Goal: Transaction & Acquisition: Purchase product/service

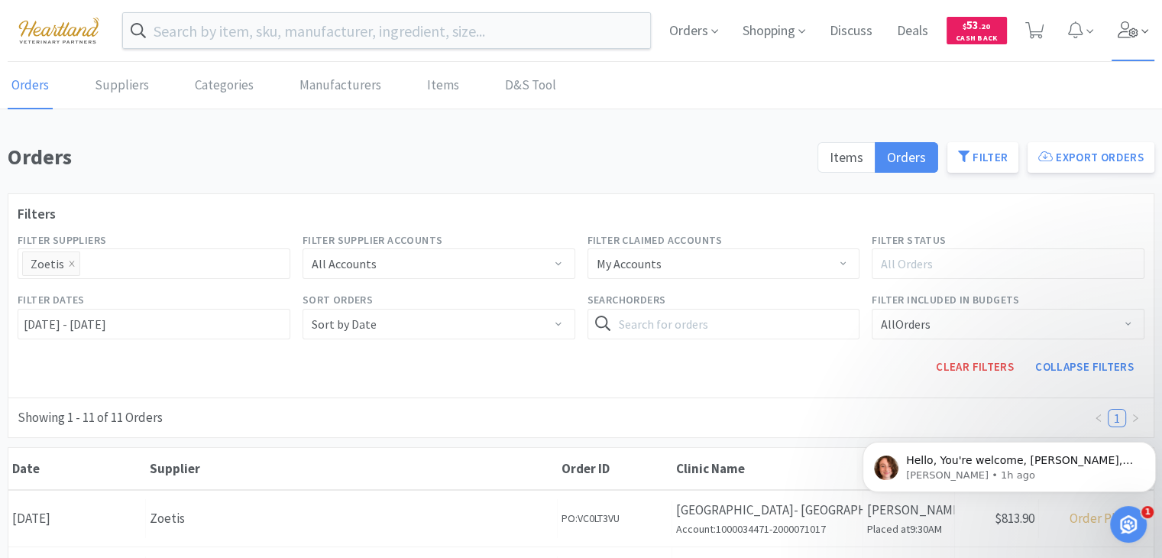
click at [1131, 31] on icon at bounding box center [1128, 29] width 21 height 17
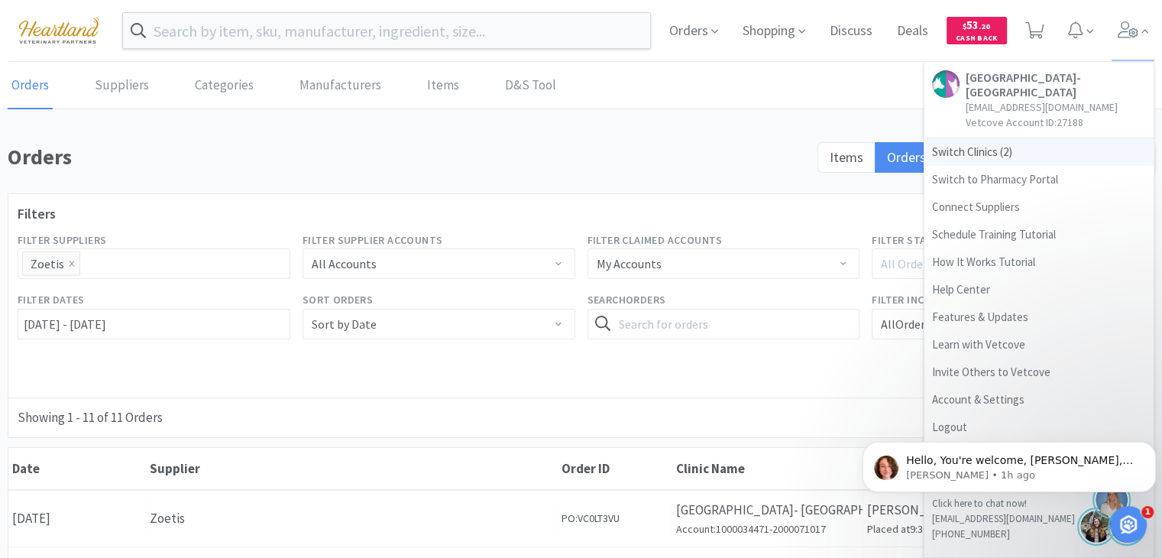
click at [983, 154] on span "Switch Clinics ( 2 )" at bounding box center [1039, 152] width 229 height 28
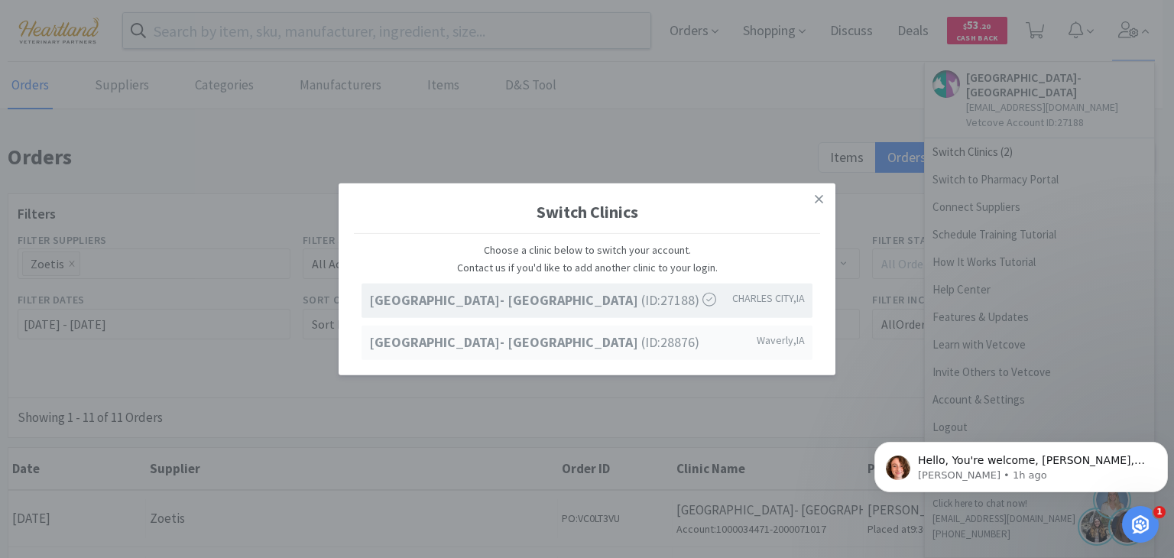
click at [601, 351] on span "Ave of the Saints Animal Hospital- Waverly (ID: 28876 )" at bounding box center [534, 342] width 330 height 22
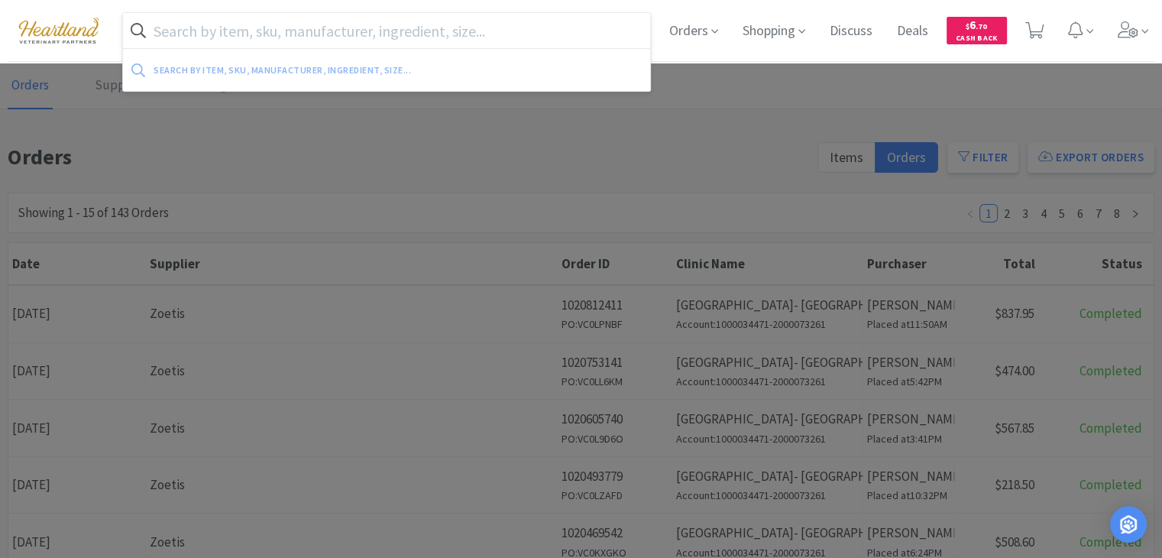
click at [248, 31] on input "text" at bounding box center [386, 30] width 527 height 35
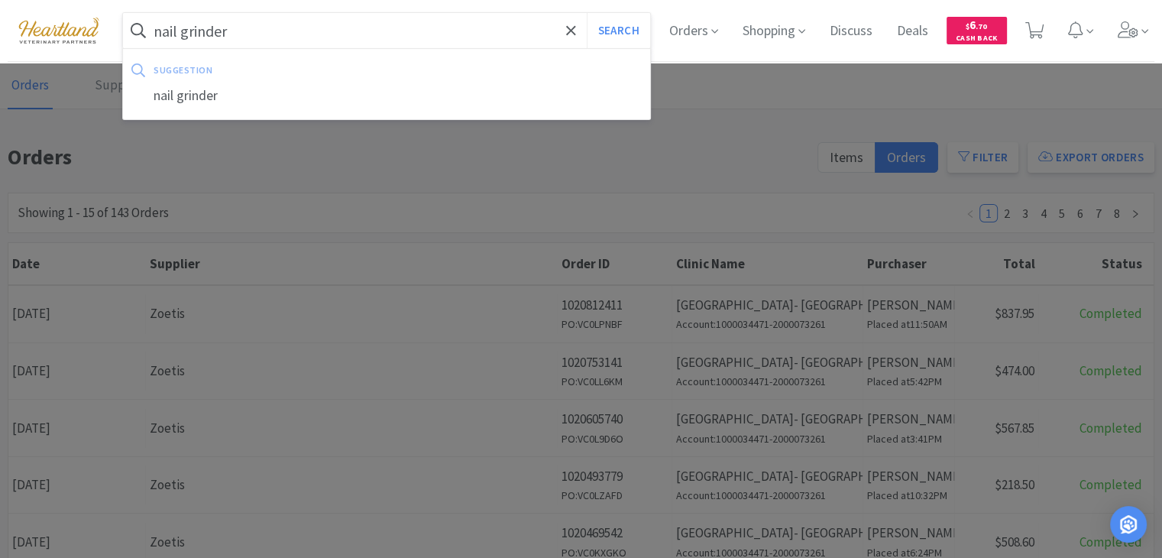
type input "nail grinder"
click at [587, 13] on button "Search" at bounding box center [618, 30] width 63 height 35
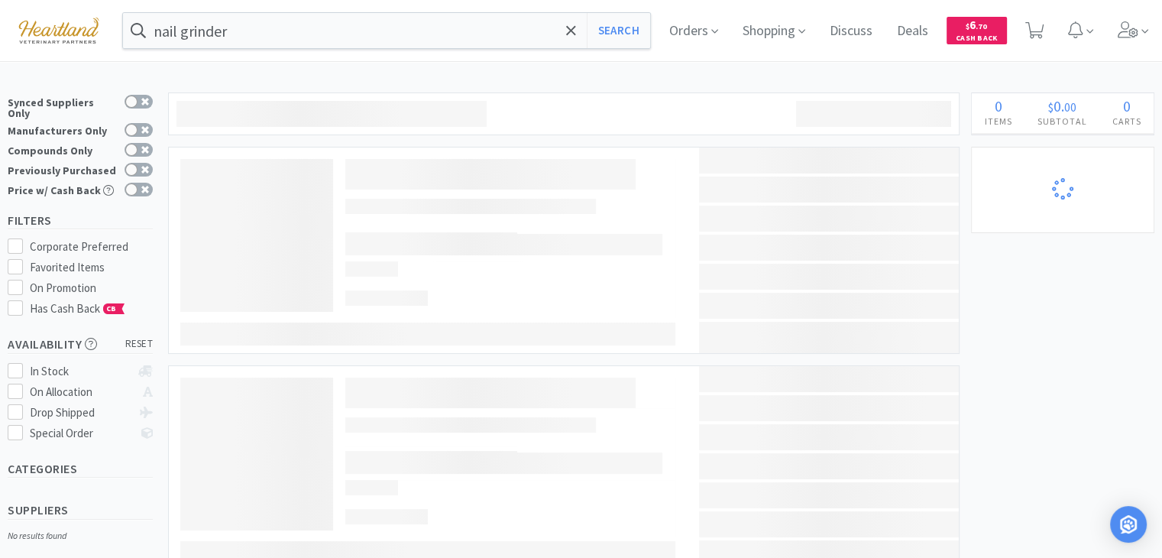
select select "1"
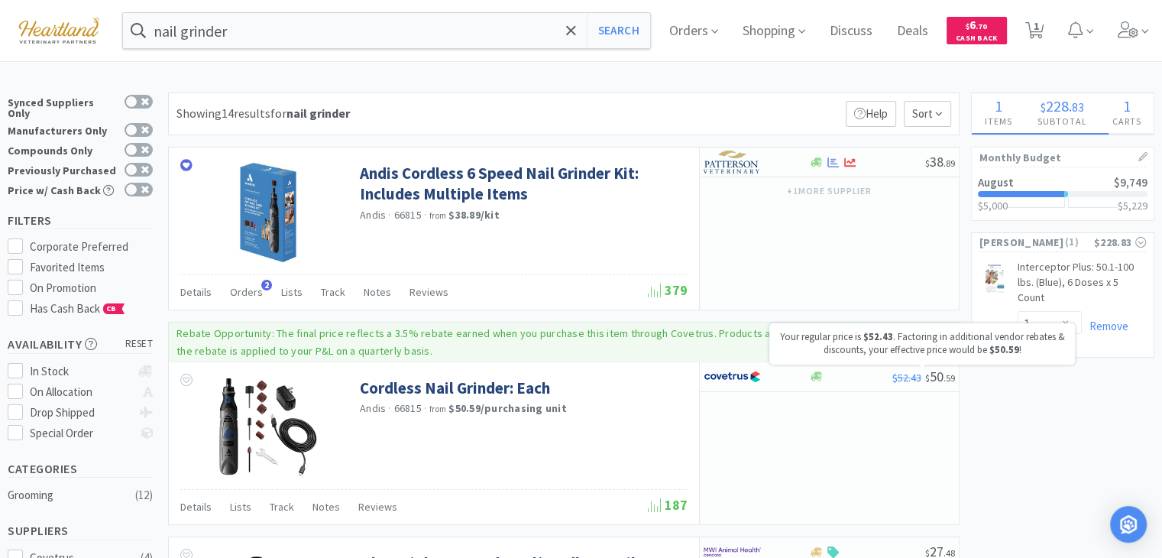
select select "1"
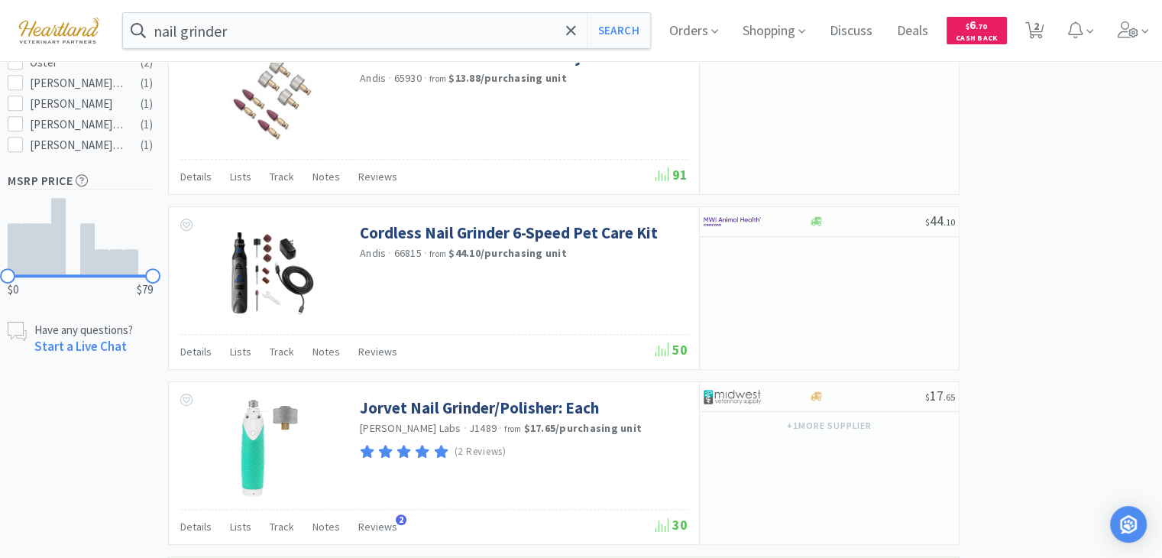
scroll to position [764, 0]
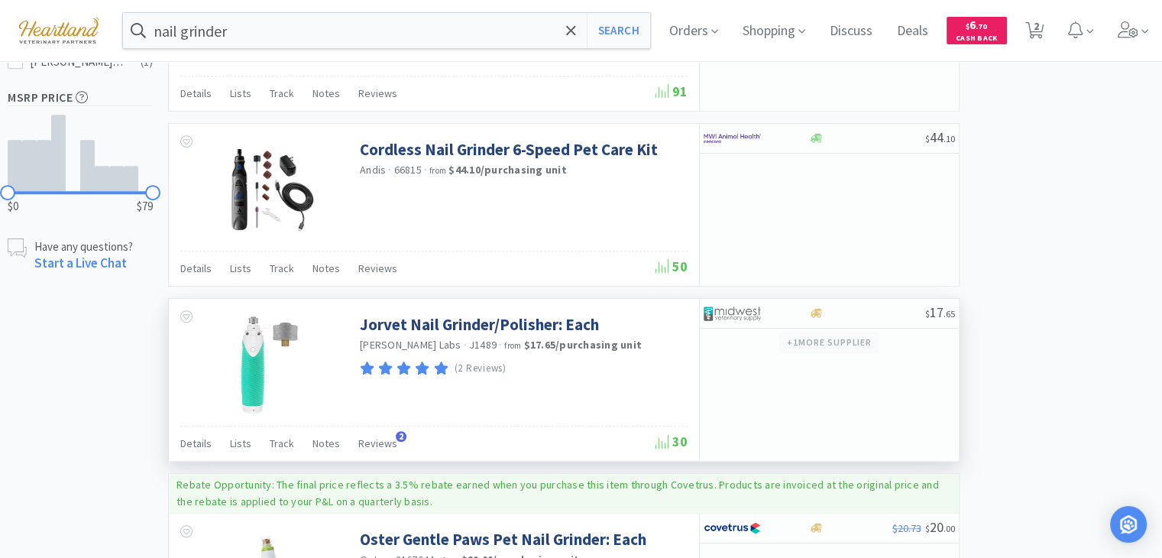
click at [835, 345] on button "+ 1 more supplier" at bounding box center [830, 342] width 100 height 21
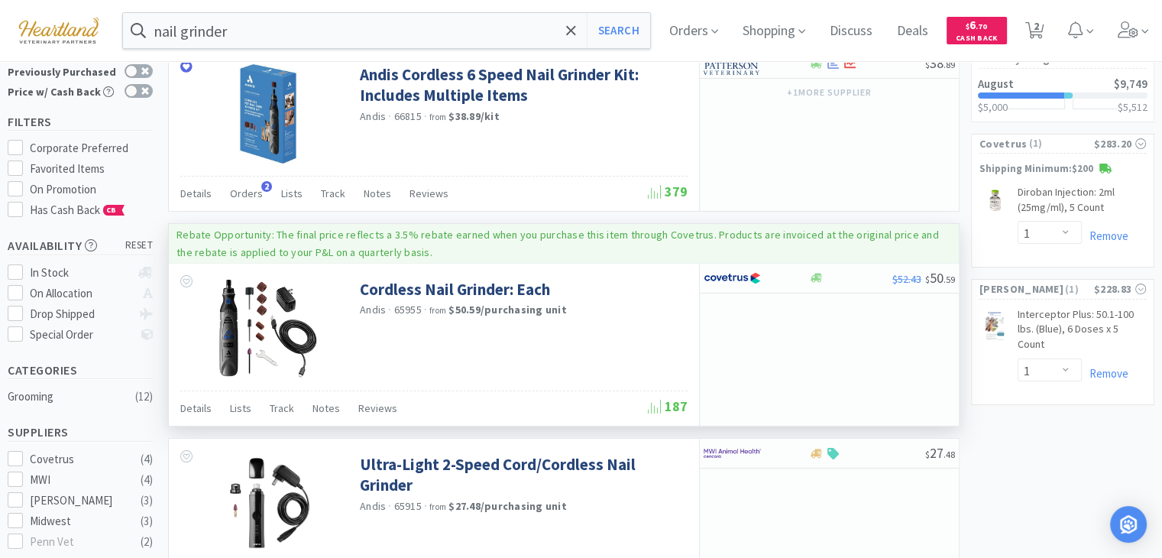
scroll to position [22, 0]
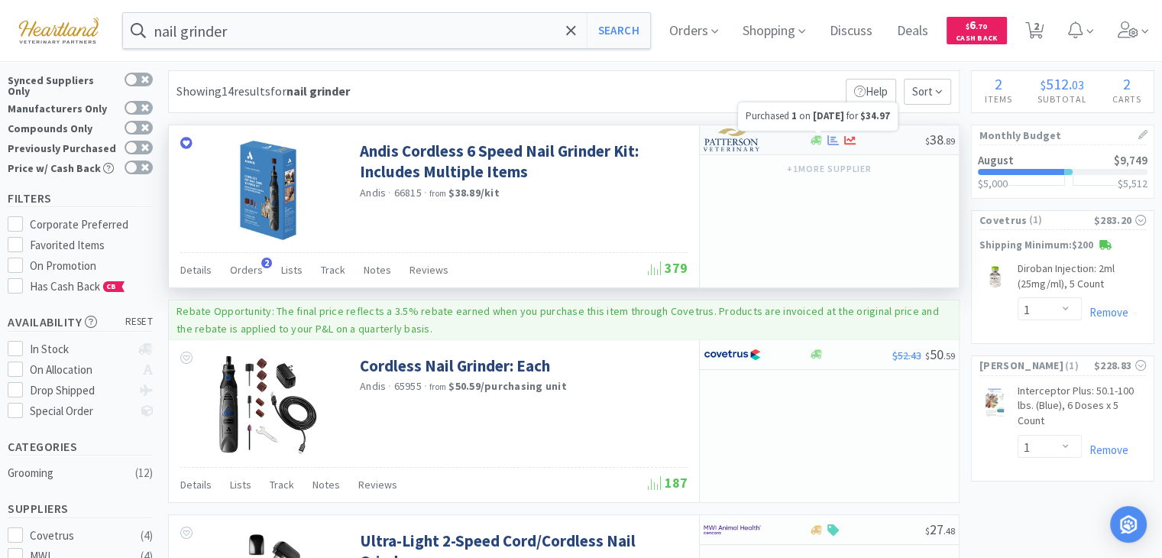
click at [835, 137] on icon at bounding box center [833, 140] width 11 height 11
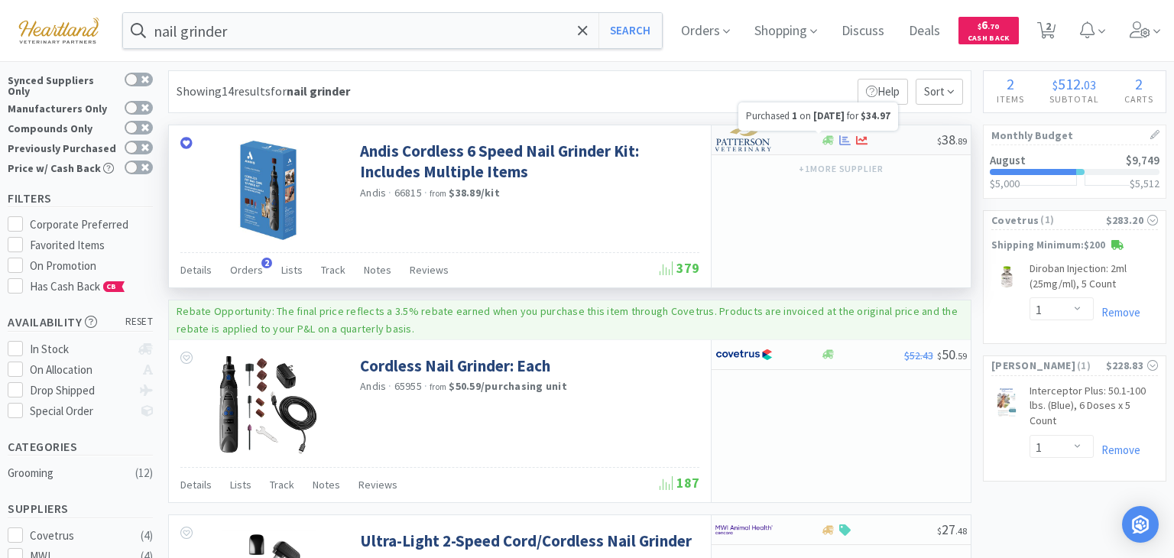
select select "1"
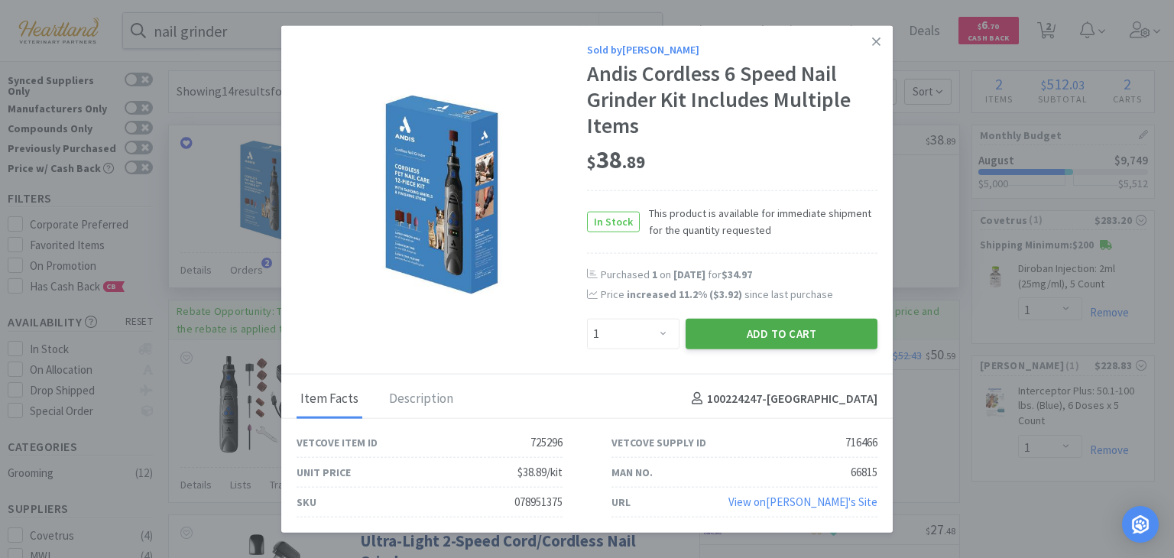
click at [736, 339] on button "Add to Cart" at bounding box center [782, 333] width 192 height 31
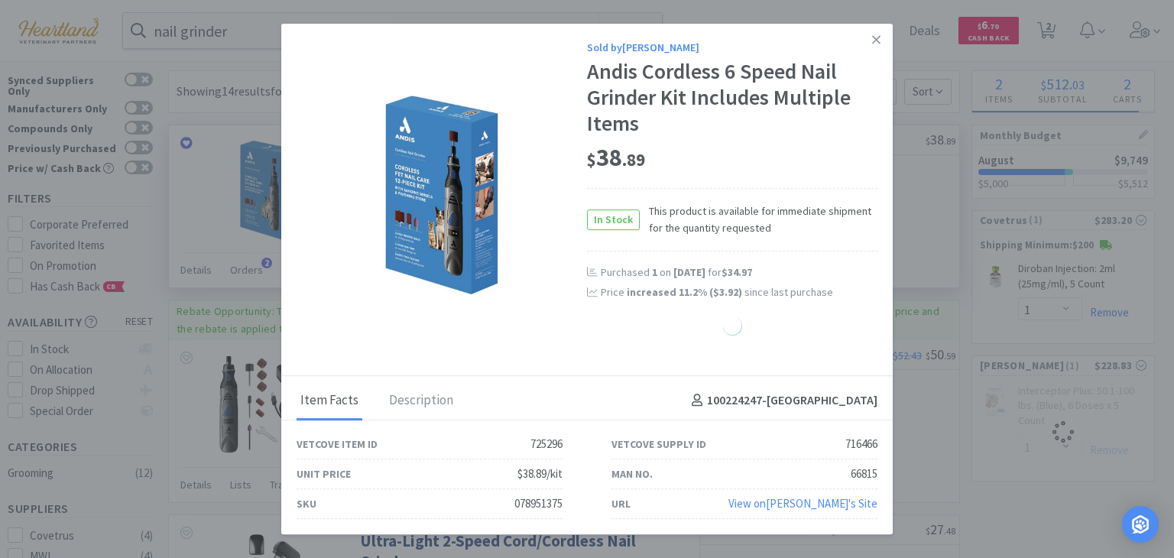
select select "1"
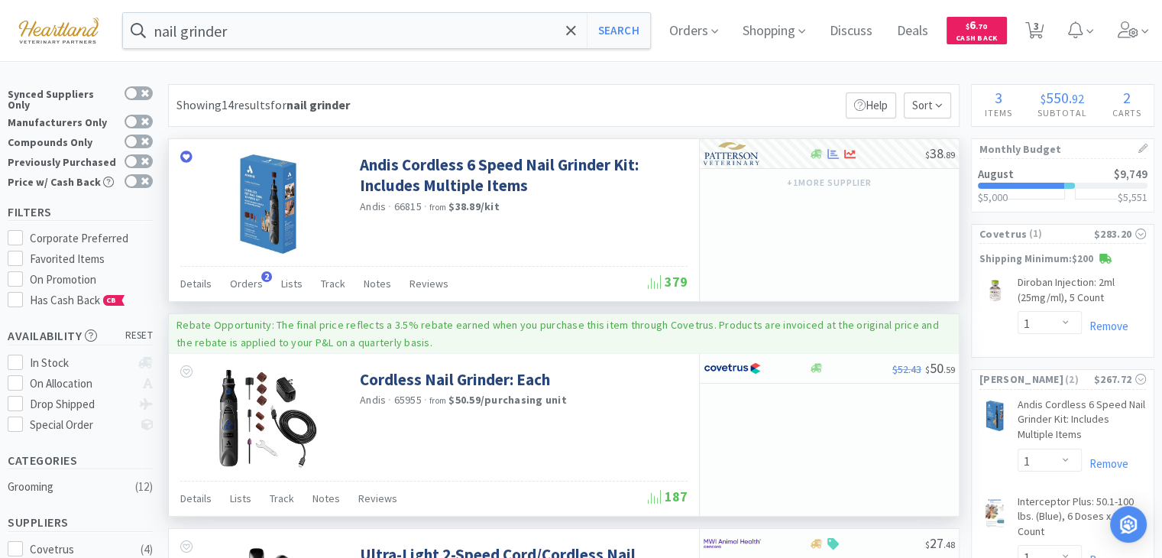
scroll to position [0, 0]
